Goal: Transaction & Acquisition: Purchase product/service

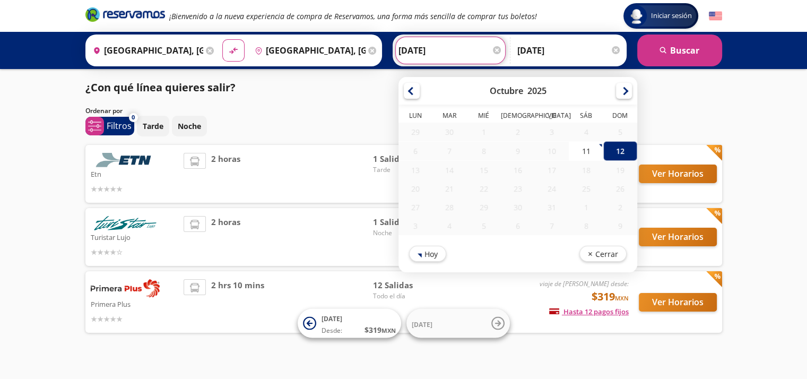
click at [460, 57] on input "[DATE]" at bounding box center [450, 50] width 104 height 27
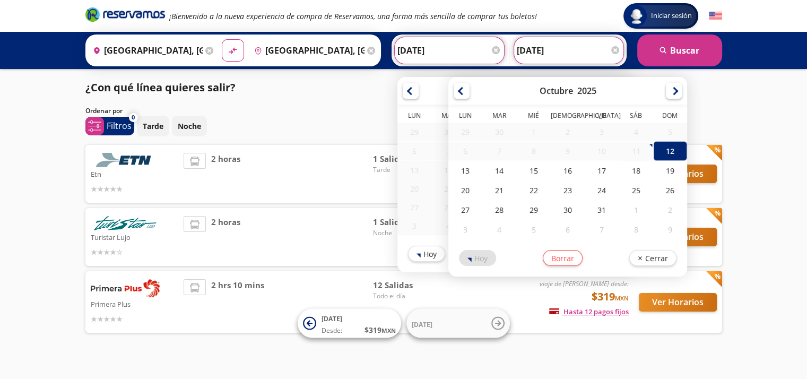
drag, startPoint x: 605, startPoint y: 62, endPoint x: 599, endPoint y: 58, distance: 7.4
click at [599, 58] on input "[DATE]" at bounding box center [569, 50] width 104 height 27
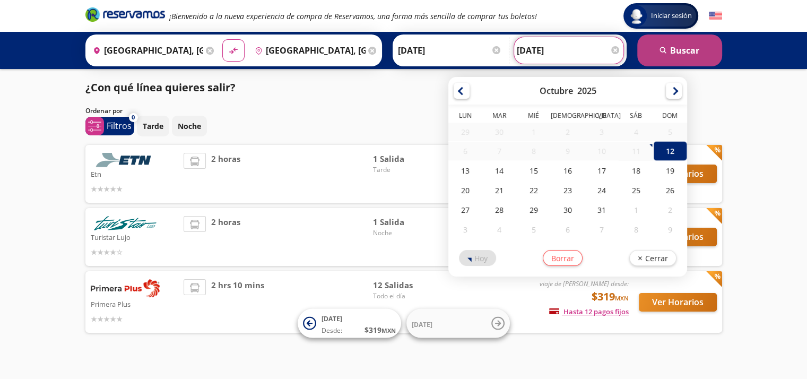
click at [670, 44] on button "search [GEOGRAPHIC_DATA]" at bounding box center [679, 50] width 85 height 32
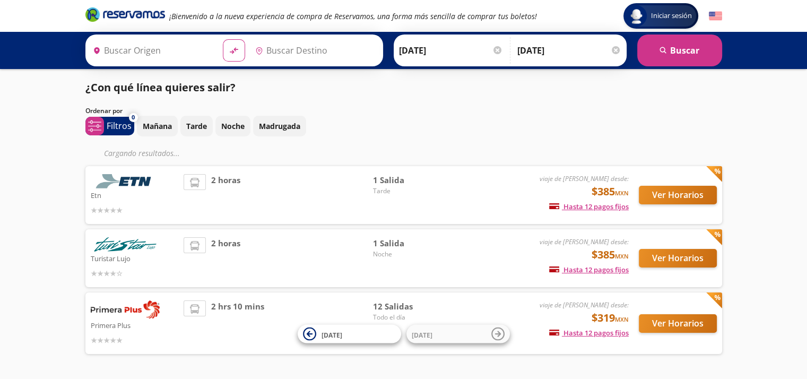
type input "[GEOGRAPHIC_DATA], [GEOGRAPHIC_DATA]"
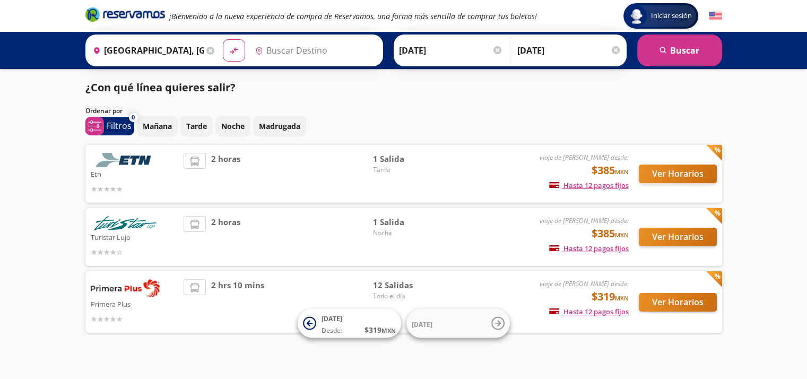
type input "[GEOGRAPHIC_DATA], [GEOGRAPHIC_DATA]"
click at [664, 303] on button "Ver Horarios" at bounding box center [678, 302] width 78 height 19
click at [651, 301] on button "Ver Horarios" at bounding box center [678, 302] width 78 height 19
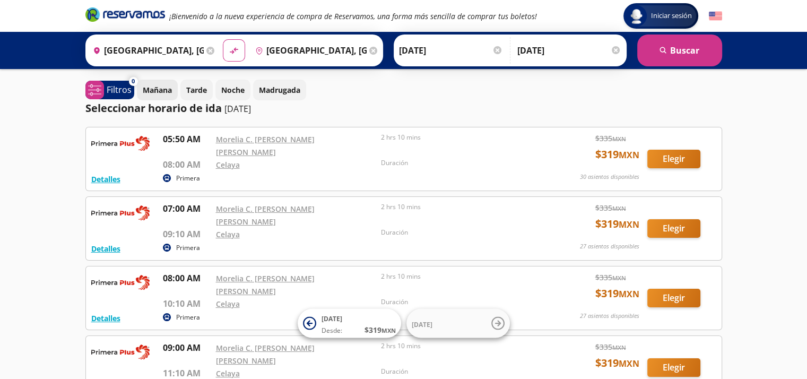
click at [166, 86] on p "Mañana" at bounding box center [157, 89] width 29 height 11
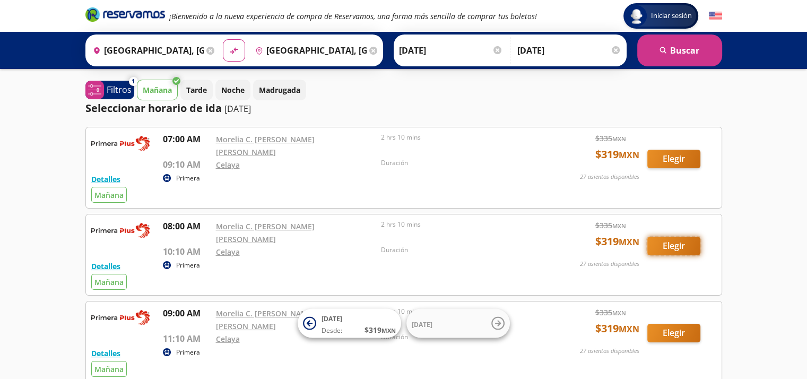
click at [666, 237] on button "Elegir" at bounding box center [673, 246] width 53 height 19
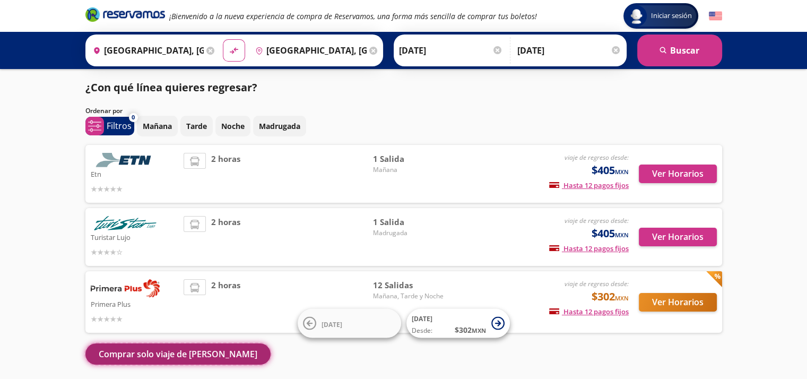
click at [143, 352] on button "Comprar solo viaje de [PERSON_NAME]" at bounding box center [177, 353] width 185 height 21
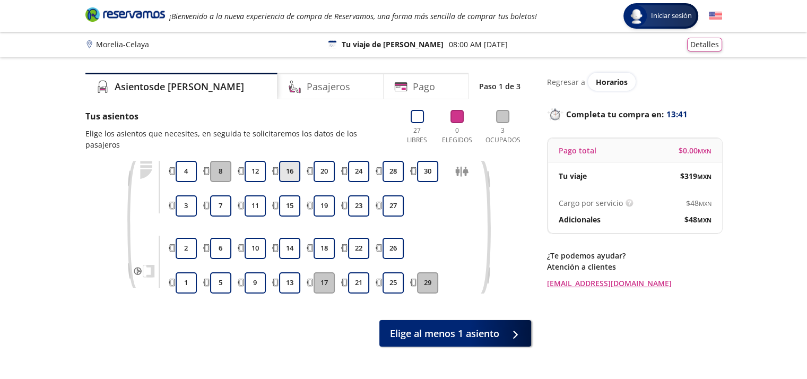
click at [290, 165] on button "16" at bounding box center [289, 171] width 21 height 21
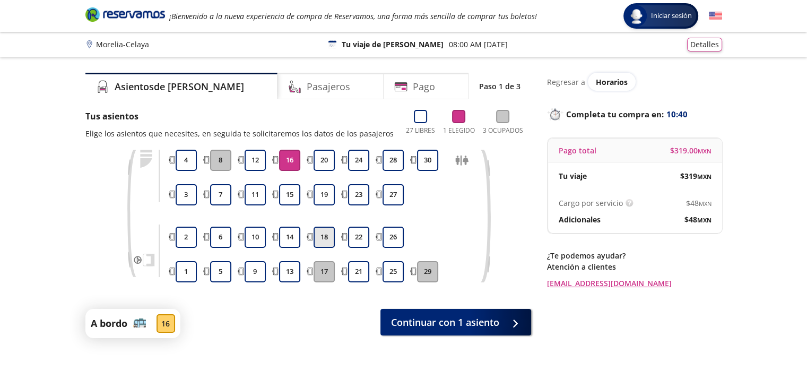
click at [324, 240] on button "18" at bounding box center [324, 237] width 21 height 21
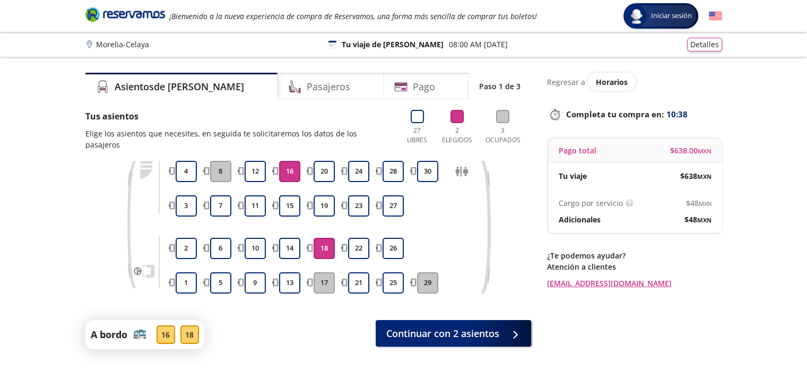
click at [293, 166] on button "16" at bounding box center [289, 171] width 21 height 21
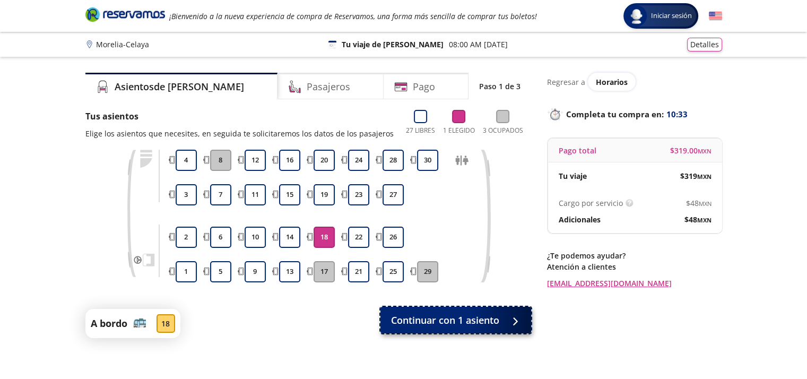
click at [433, 319] on span "Continuar con 1 asiento" at bounding box center [445, 320] width 108 height 14
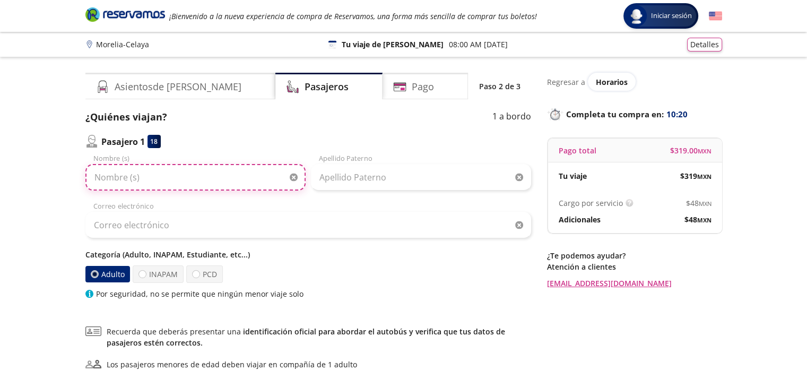
click at [136, 180] on input "Nombre (s)" at bounding box center [195, 177] width 220 height 27
type input "[PERSON_NAME]"
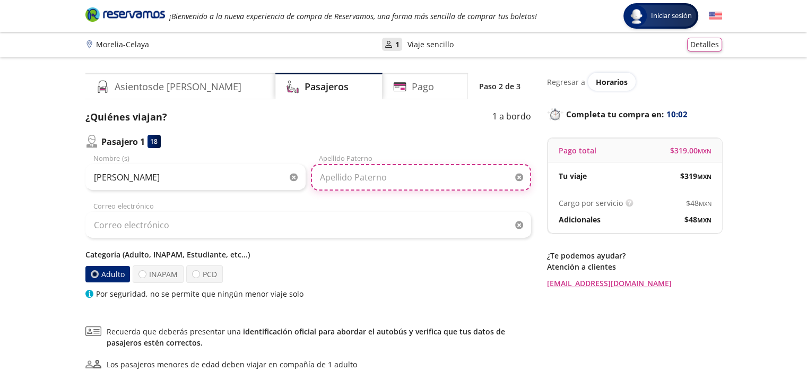
click at [321, 177] on input "Apellido Paterno" at bounding box center [421, 177] width 220 height 27
type input "[PERSON_NAME]"
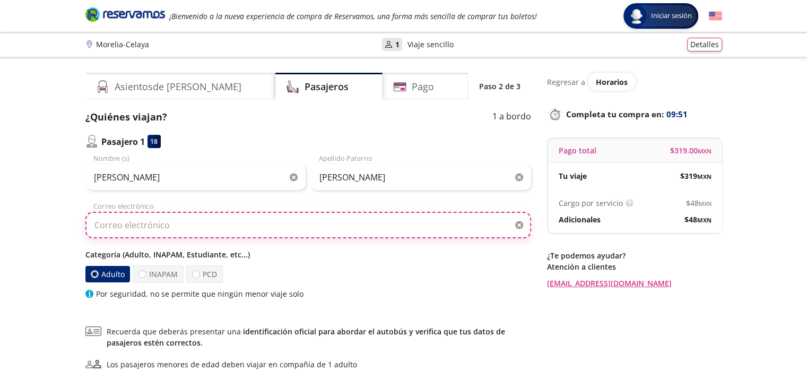
click at [135, 227] on input "Correo electrónico" at bounding box center [308, 225] width 446 height 27
type input "[EMAIL_ADDRESS][DOMAIN_NAME]"
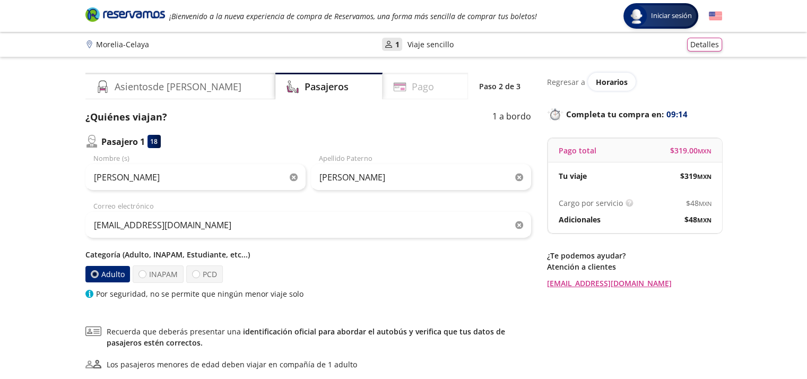
click at [412, 90] on h4 "Pago" at bounding box center [423, 87] width 22 height 14
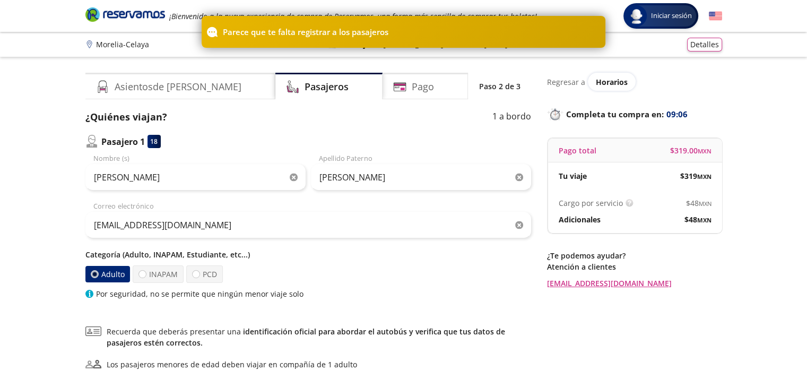
click at [154, 142] on div "18" at bounding box center [154, 141] width 13 height 13
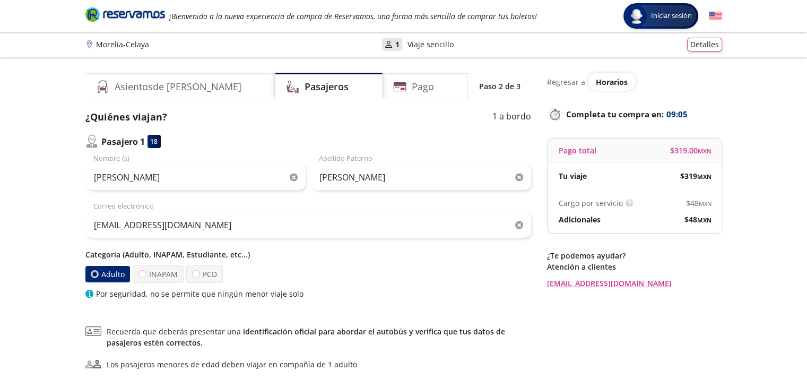
click at [154, 142] on div "18" at bounding box center [154, 141] width 13 height 13
drag, startPoint x: 154, startPoint y: 142, endPoint x: 88, endPoint y: 144, distance: 65.8
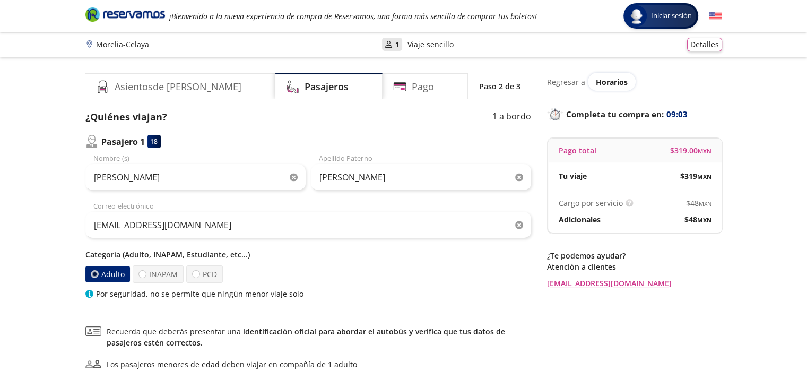
click at [88, 144] on div "Pasajero 1 18" at bounding box center [122, 141] width 75 height 13
click at [88, 144] on img at bounding box center [91, 141] width 13 height 13
click at [138, 141] on p "Pasajero 1" at bounding box center [123, 141] width 44 height 13
click at [614, 82] on span "Horarios" at bounding box center [612, 82] width 32 height 10
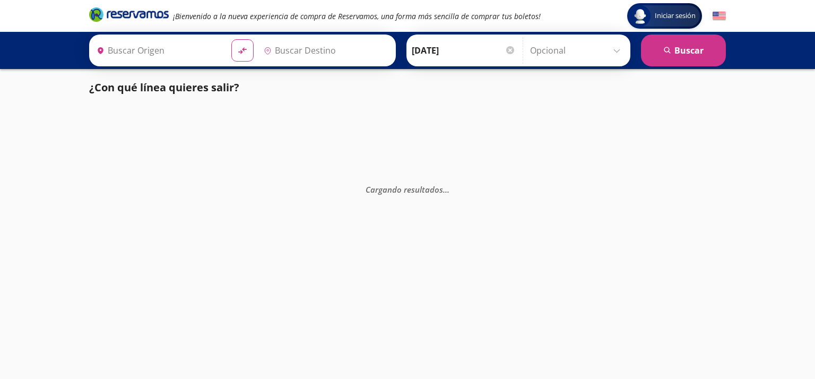
type input "[GEOGRAPHIC_DATA], [GEOGRAPHIC_DATA]"
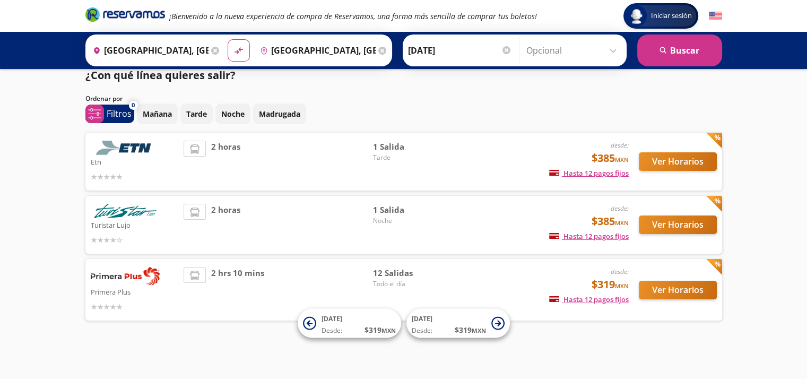
scroll to position [12, 0]
click at [702, 291] on button "Ver Horarios" at bounding box center [678, 290] width 78 height 19
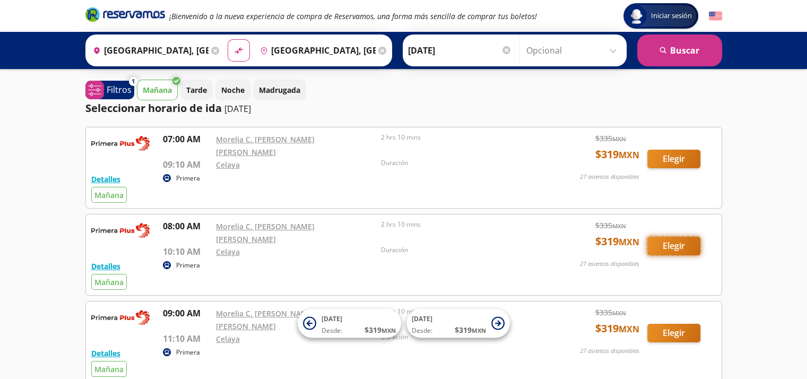
click at [684, 237] on button "Elegir" at bounding box center [673, 246] width 53 height 19
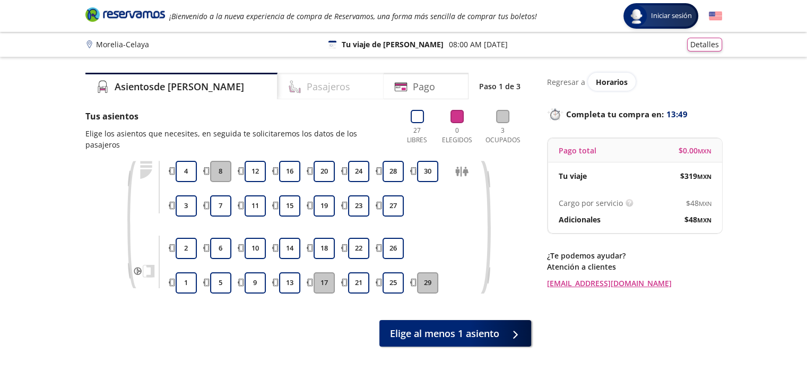
click at [327, 84] on div "Pasajeros" at bounding box center [330, 86] width 106 height 27
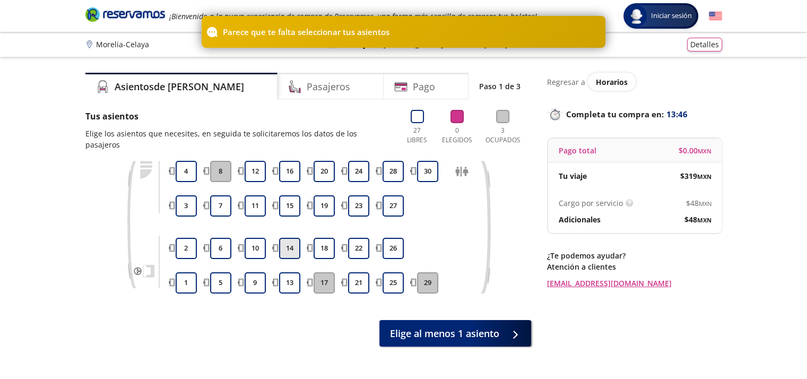
click at [293, 238] on button "14" at bounding box center [289, 248] width 21 height 21
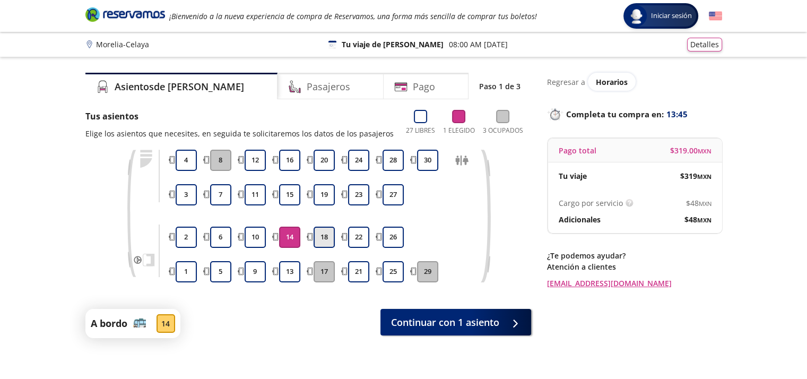
click at [319, 230] on button "18" at bounding box center [324, 237] width 21 height 21
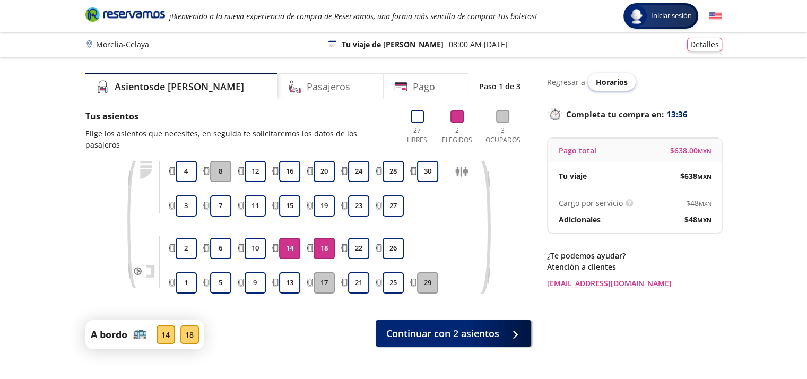
click at [602, 76] on div "Horarios" at bounding box center [612, 82] width 48 height 18
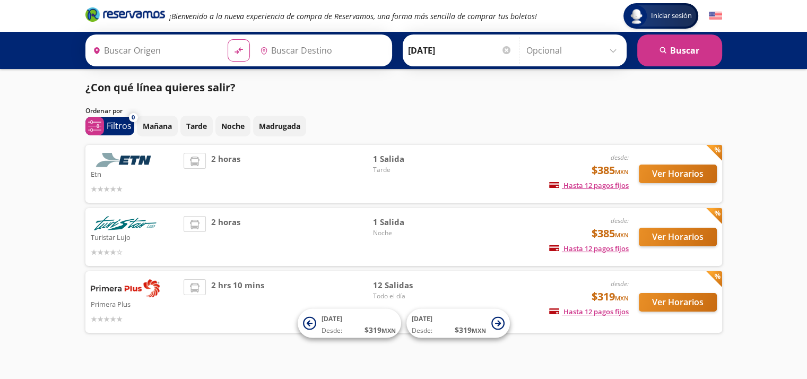
type input "[GEOGRAPHIC_DATA], [GEOGRAPHIC_DATA]"
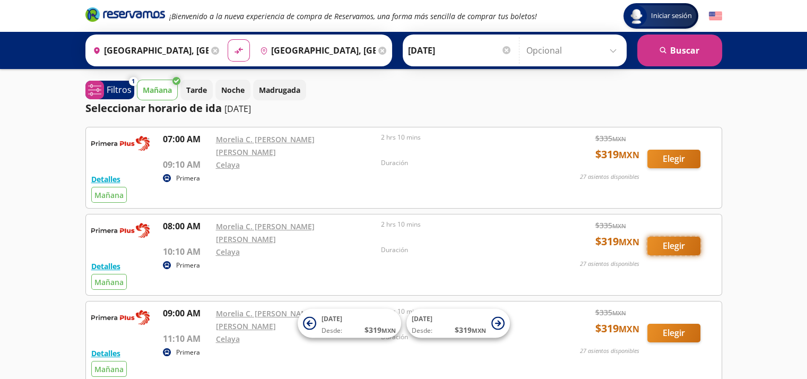
click at [669, 237] on button "Elegir" at bounding box center [673, 246] width 53 height 19
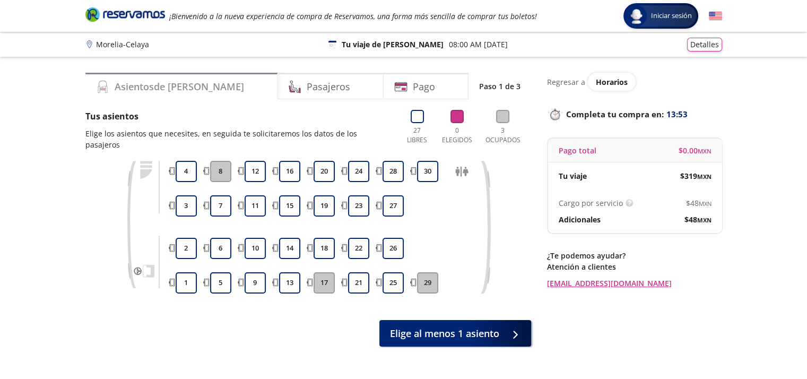
click at [145, 88] on h4 "Asientos de [PERSON_NAME]" at bounding box center [179, 87] width 129 height 14
click at [327, 238] on button "18" at bounding box center [324, 248] width 21 height 21
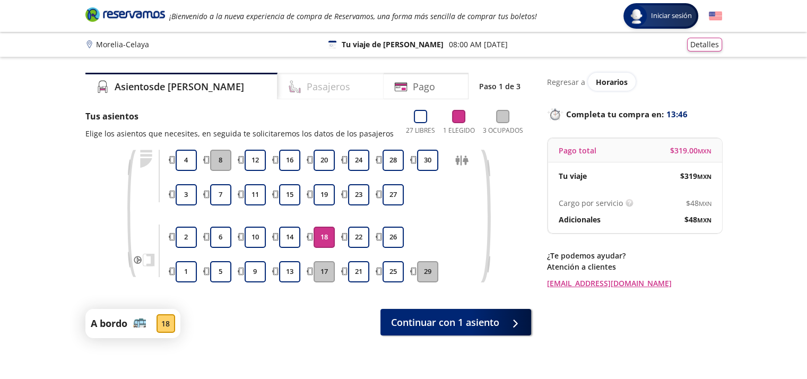
click at [307, 88] on h4 "Pasajeros" at bounding box center [329, 87] width 44 height 14
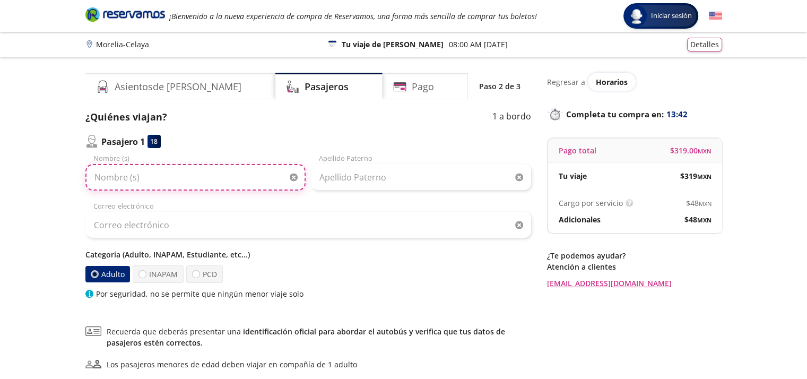
click at [139, 176] on input "Nombre (s)" at bounding box center [195, 177] width 220 height 27
type input "[PERSON_NAME]"
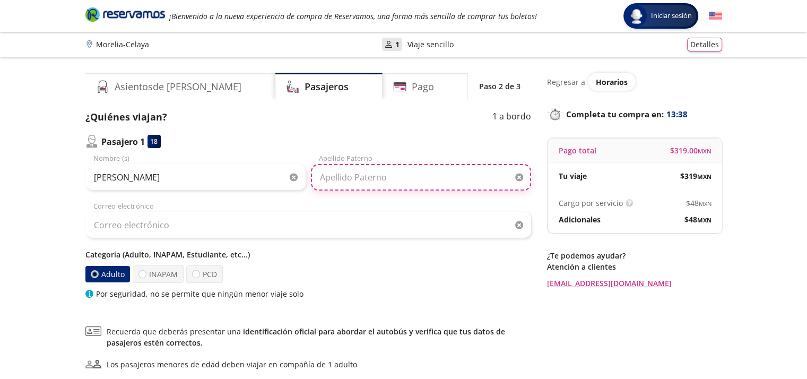
click at [333, 174] on input "Apellido Paterno" at bounding box center [421, 177] width 220 height 27
type input "[PERSON_NAME]"
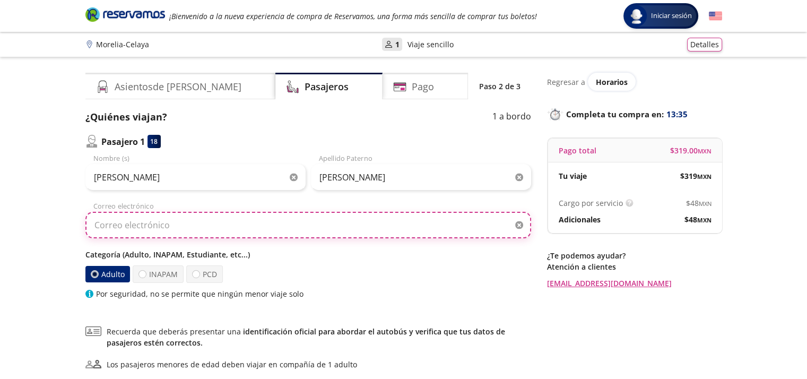
click at [132, 222] on input "Correo electrónico" at bounding box center [308, 225] width 446 height 27
type input "[EMAIL_ADDRESS][DOMAIN_NAME]"
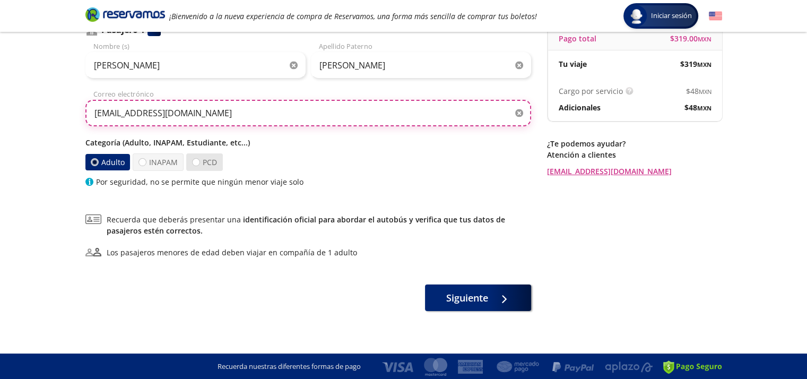
scroll to position [112, 0]
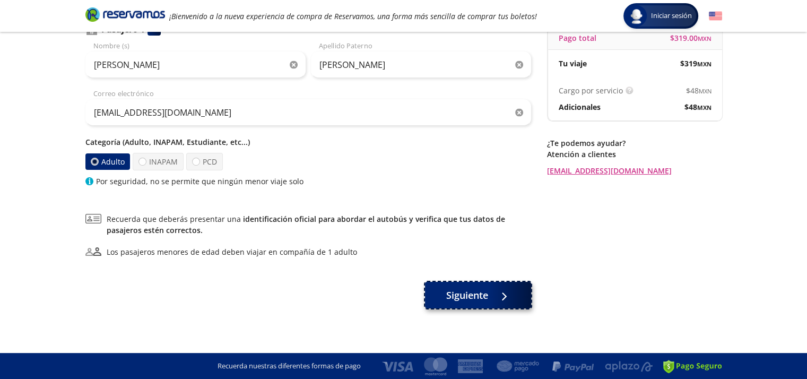
click at [455, 288] on span "Siguiente" at bounding box center [467, 295] width 42 height 14
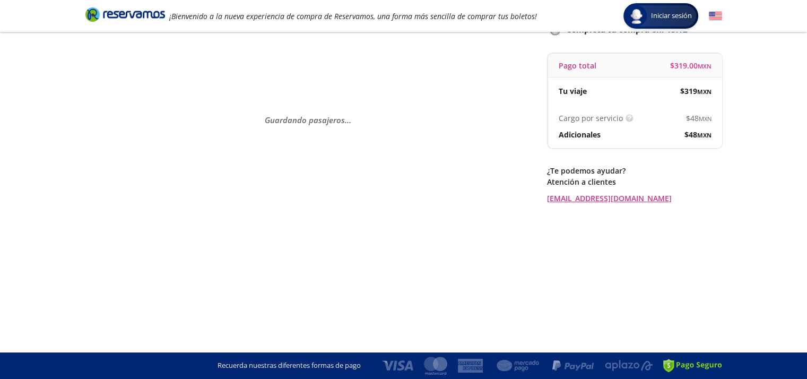
scroll to position [0, 0]
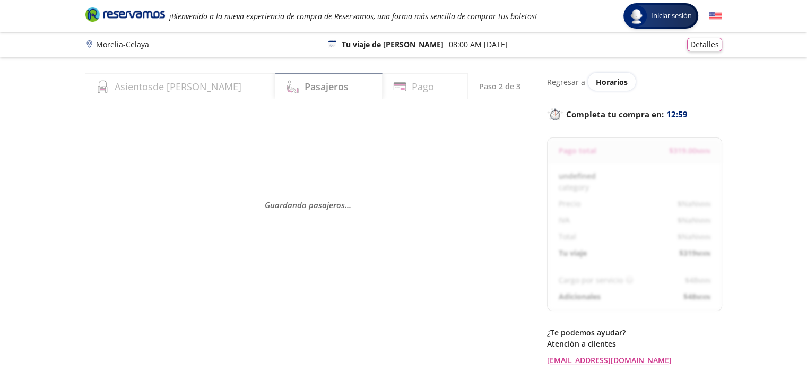
select select "MX"
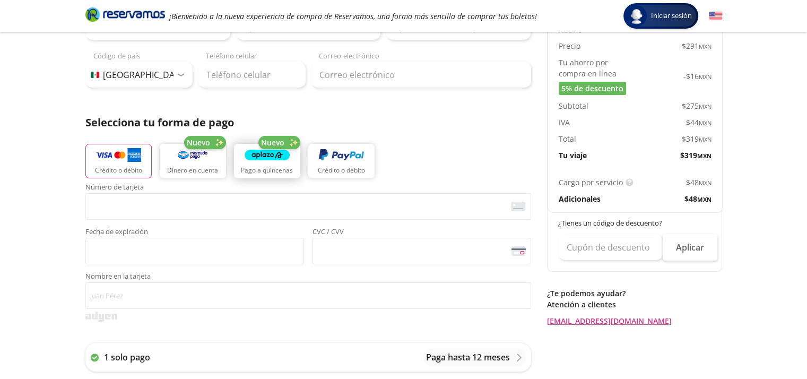
scroll to position [157, 0]
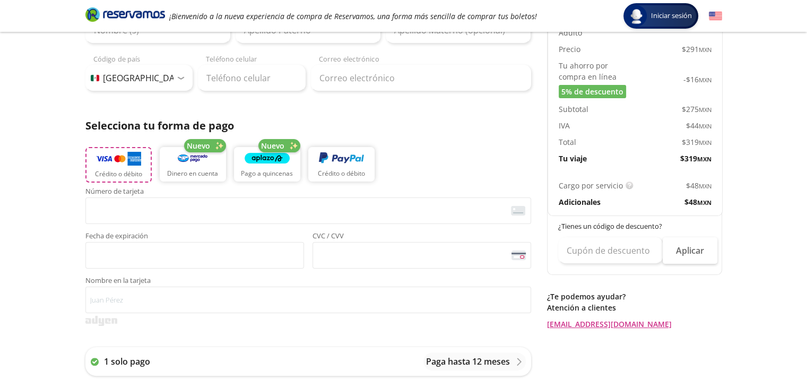
click at [116, 162] on img "button" at bounding box center [118, 159] width 45 height 16
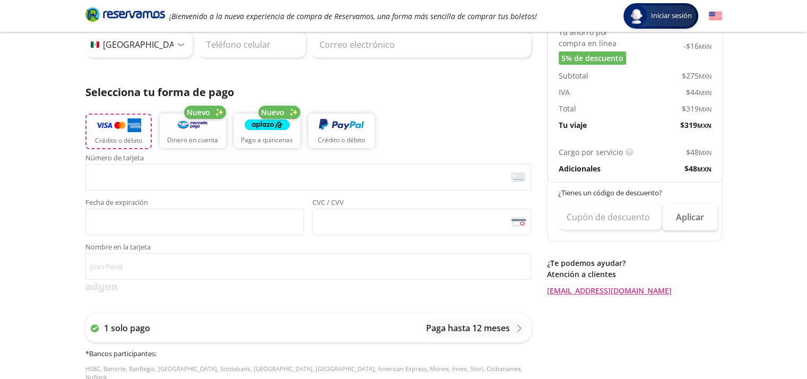
scroll to position [189, 0]
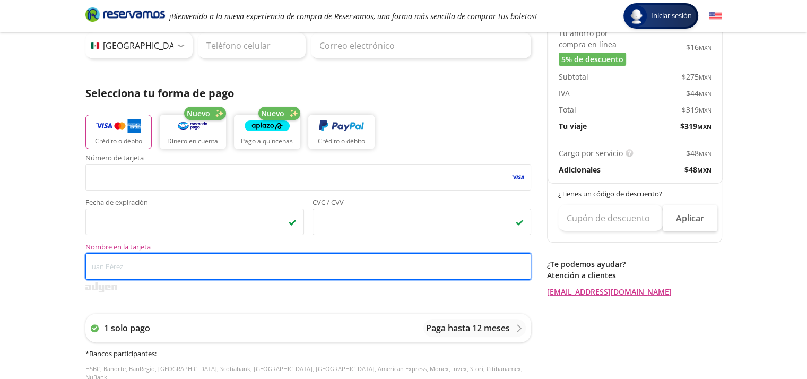
click at [155, 258] on input "Nombre en la tarjeta" at bounding box center [308, 266] width 446 height 27
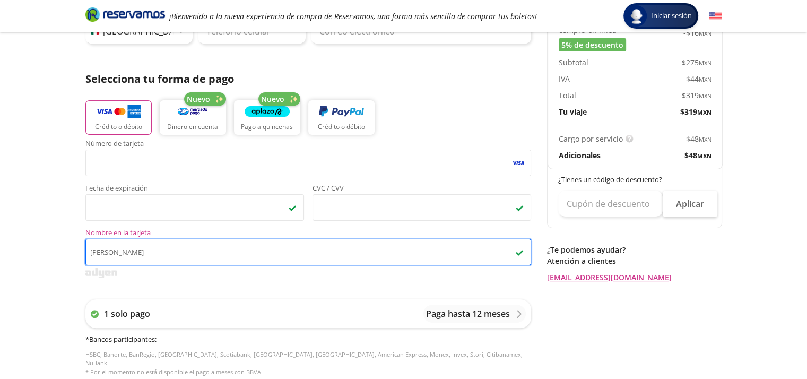
scroll to position [204, 0]
type input "[PERSON_NAME]"
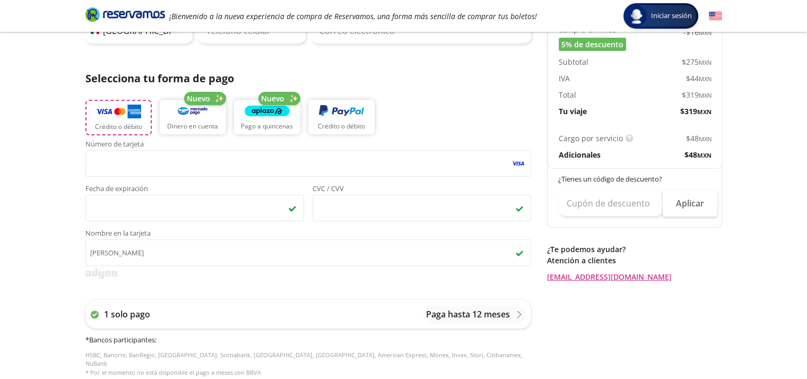
click at [135, 115] on img "button" at bounding box center [118, 111] width 45 height 16
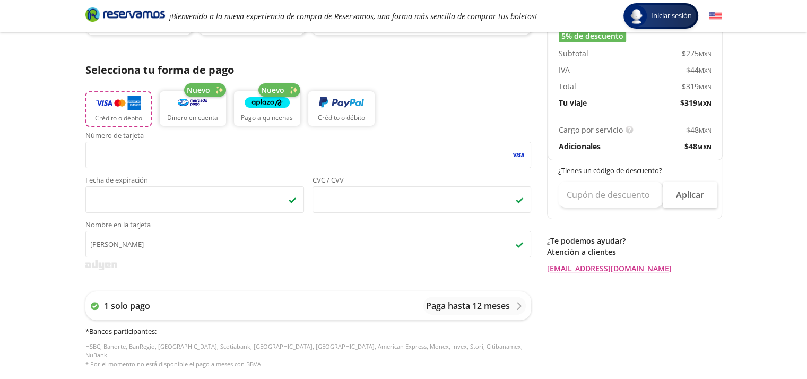
scroll to position [212, 0]
click at [587, 195] on input "text" at bounding box center [610, 194] width 105 height 27
click at [694, 246] on p "Atención a clientes" at bounding box center [634, 251] width 175 height 11
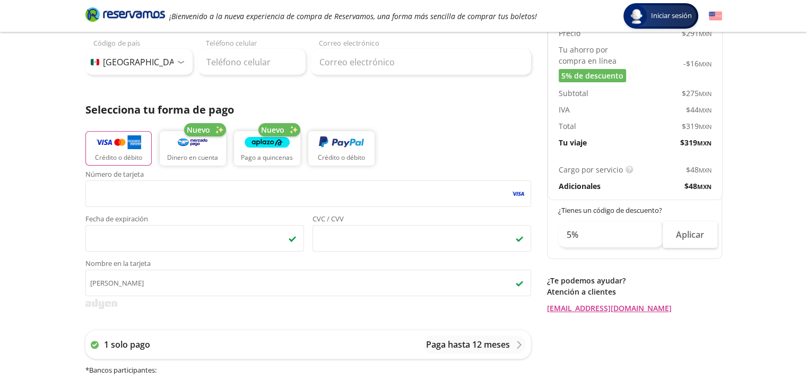
scroll to position [172, 0]
click at [583, 232] on input "5%" at bounding box center [610, 235] width 105 height 27
type input "5"
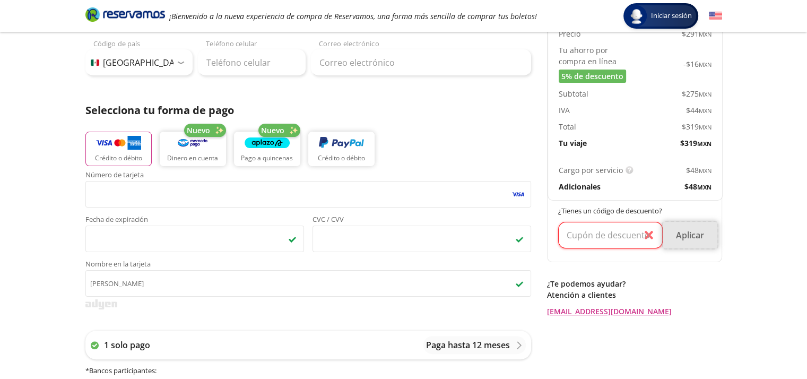
click at [689, 233] on button "Aplicar" at bounding box center [690, 235] width 55 height 27
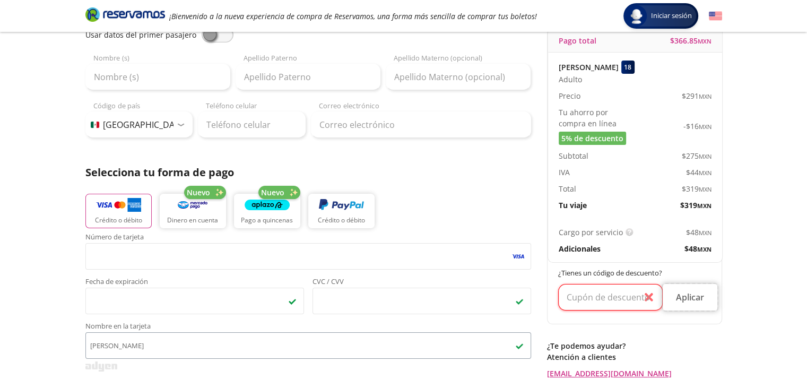
scroll to position [96, 0]
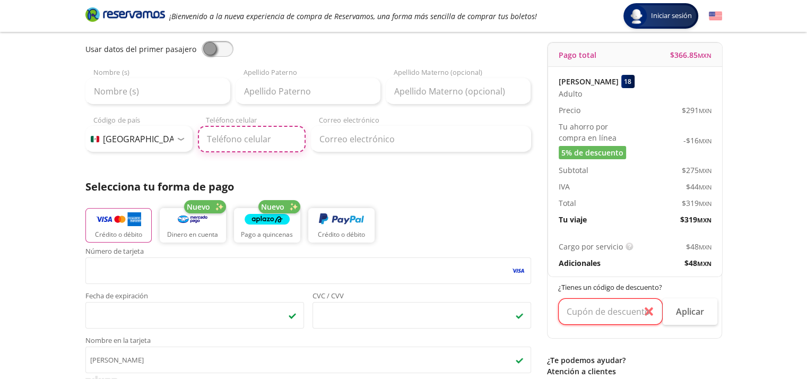
click at [273, 142] on input "Teléfono celular" at bounding box center [252, 139] width 108 height 27
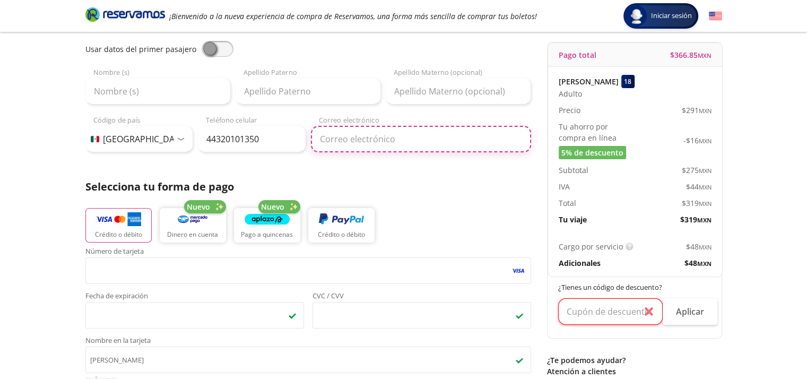
click at [334, 143] on input "Correo electrónico" at bounding box center [421, 139] width 220 height 27
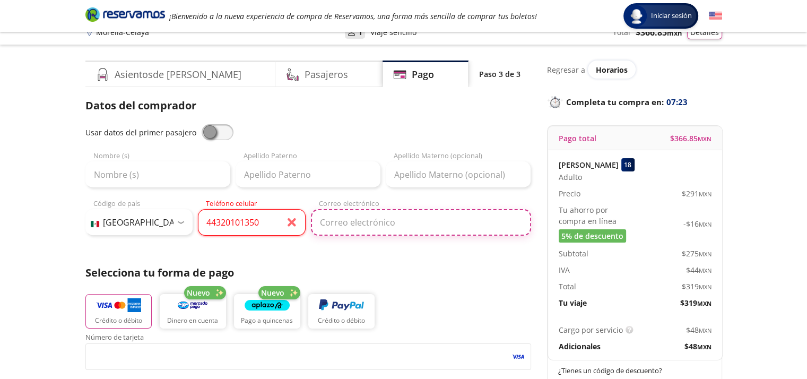
scroll to position [0, 0]
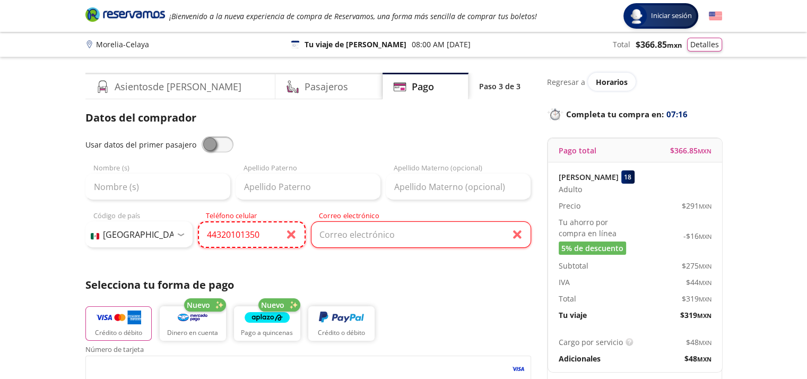
click at [265, 236] on input "44320101350" at bounding box center [252, 234] width 108 height 27
type input "4"
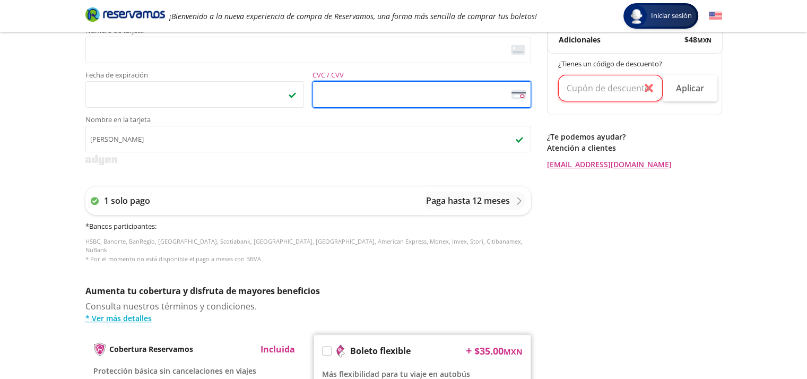
scroll to position [368, 0]
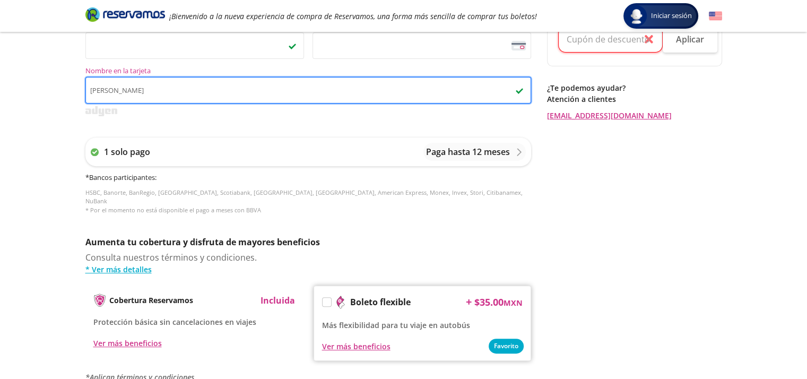
click at [165, 89] on input "[PERSON_NAME]" at bounding box center [308, 90] width 446 height 27
type input "l"
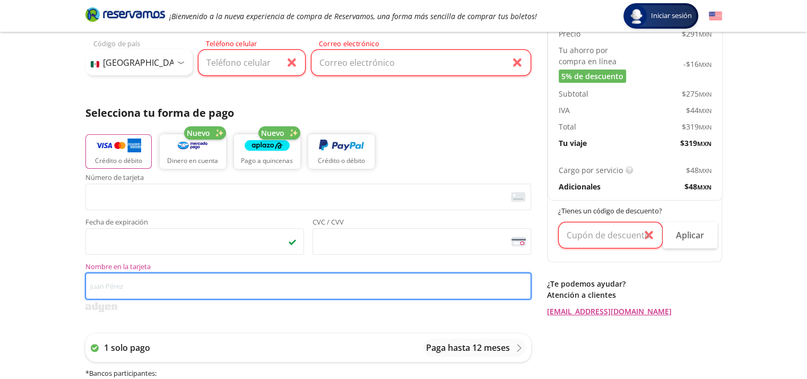
scroll to position [76, 0]
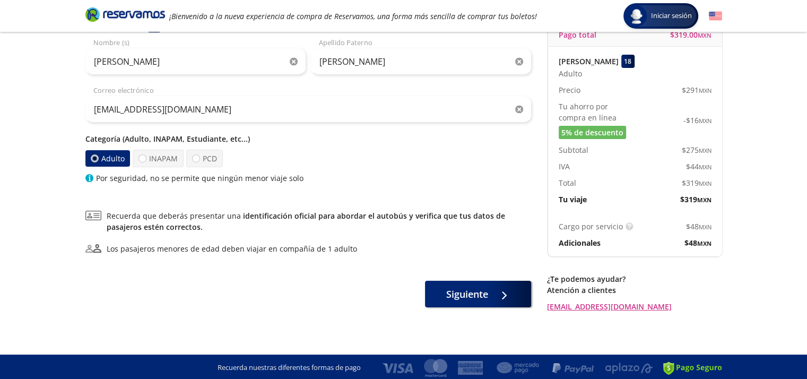
scroll to position [117, 0]
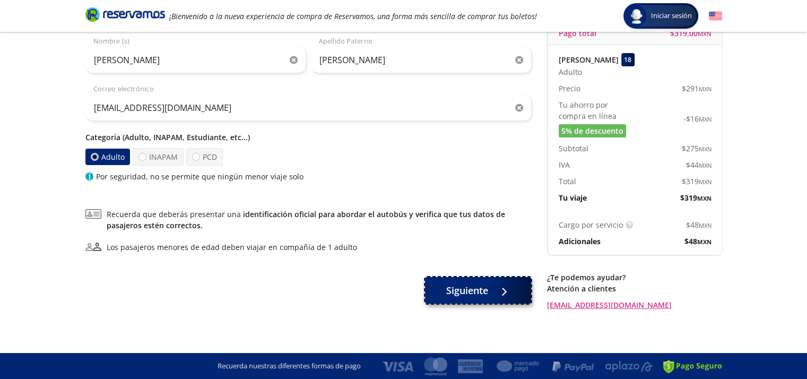
click at [489, 290] on button "Siguiente" at bounding box center [478, 290] width 106 height 27
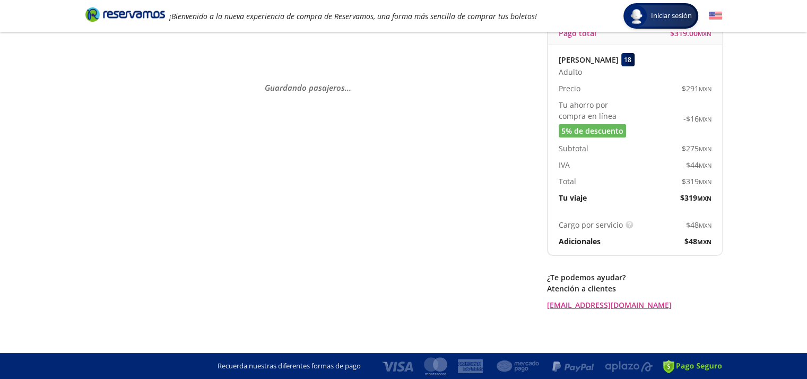
scroll to position [0, 0]
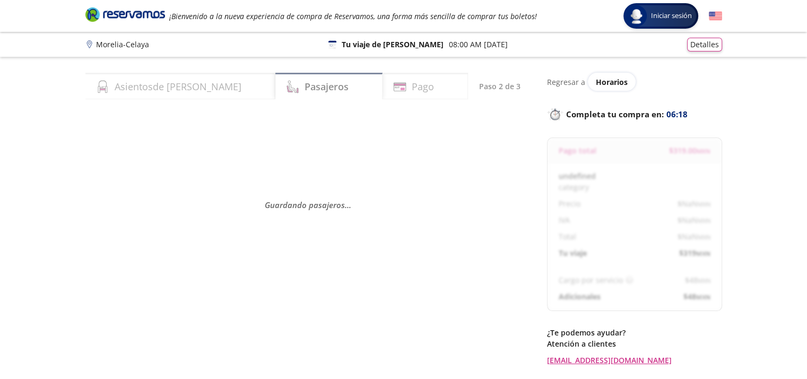
select select "MX"
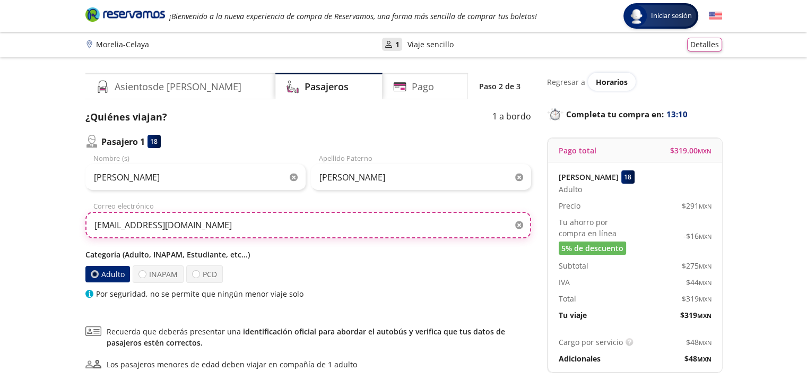
click at [184, 223] on input "[EMAIL_ADDRESS][DOMAIN_NAME]" at bounding box center [308, 225] width 446 height 27
type input "l"
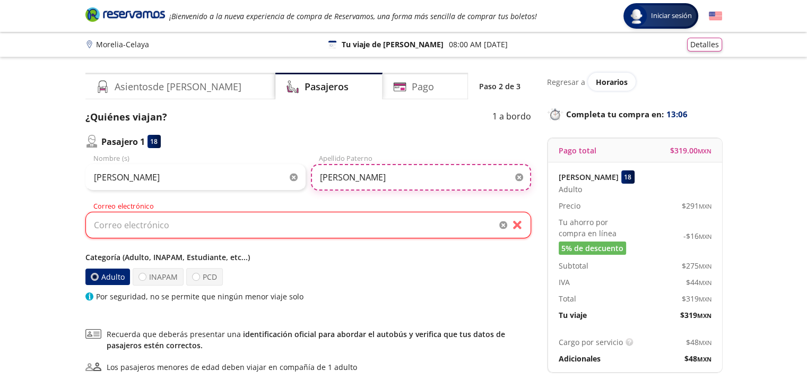
click at [350, 178] on input "[PERSON_NAME]" at bounding box center [421, 177] width 220 height 27
type input "L"
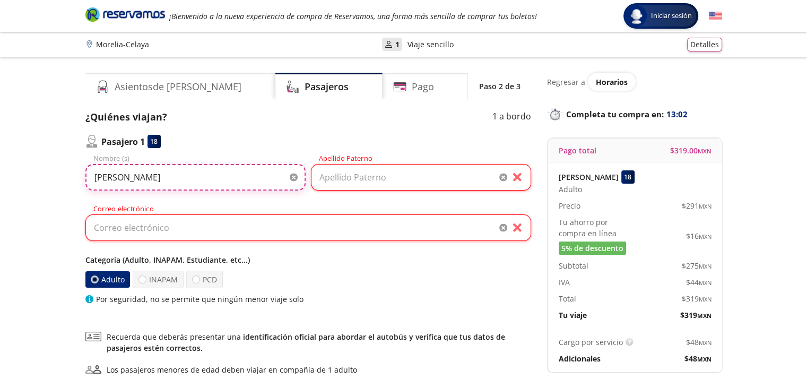
click at [138, 178] on input "[PERSON_NAME]" at bounding box center [195, 177] width 220 height 27
type input "L"
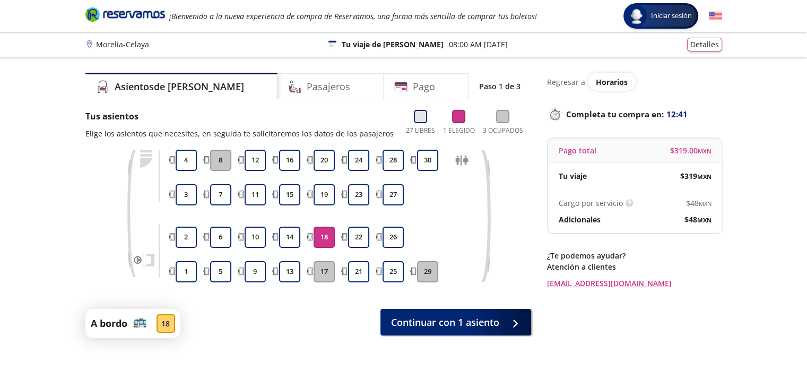
click at [426, 120] on icon at bounding box center [420, 116] width 13 height 13
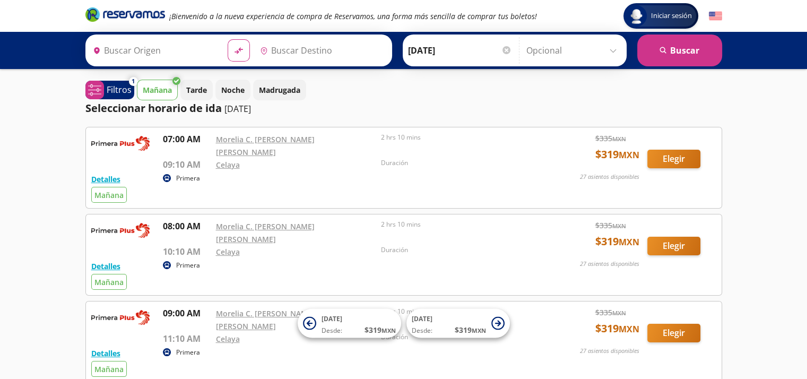
type input "[GEOGRAPHIC_DATA], [GEOGRAPHIC_DATA]"
